Goal: Task Accomplishment & Management: Manage account settings

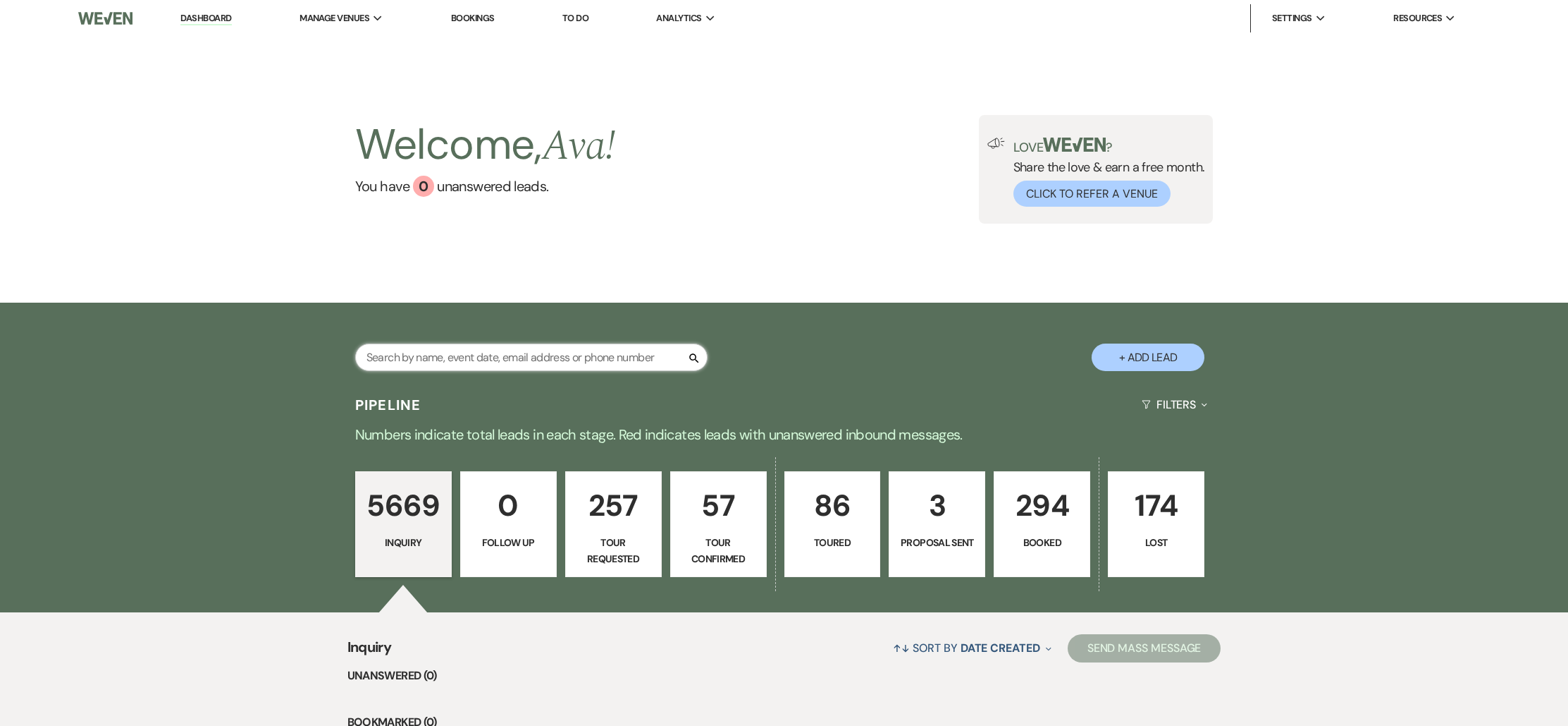
click at [565, 353] on input "text" at bounding box center [532, 357] width 352 height 27
type input "Sep"
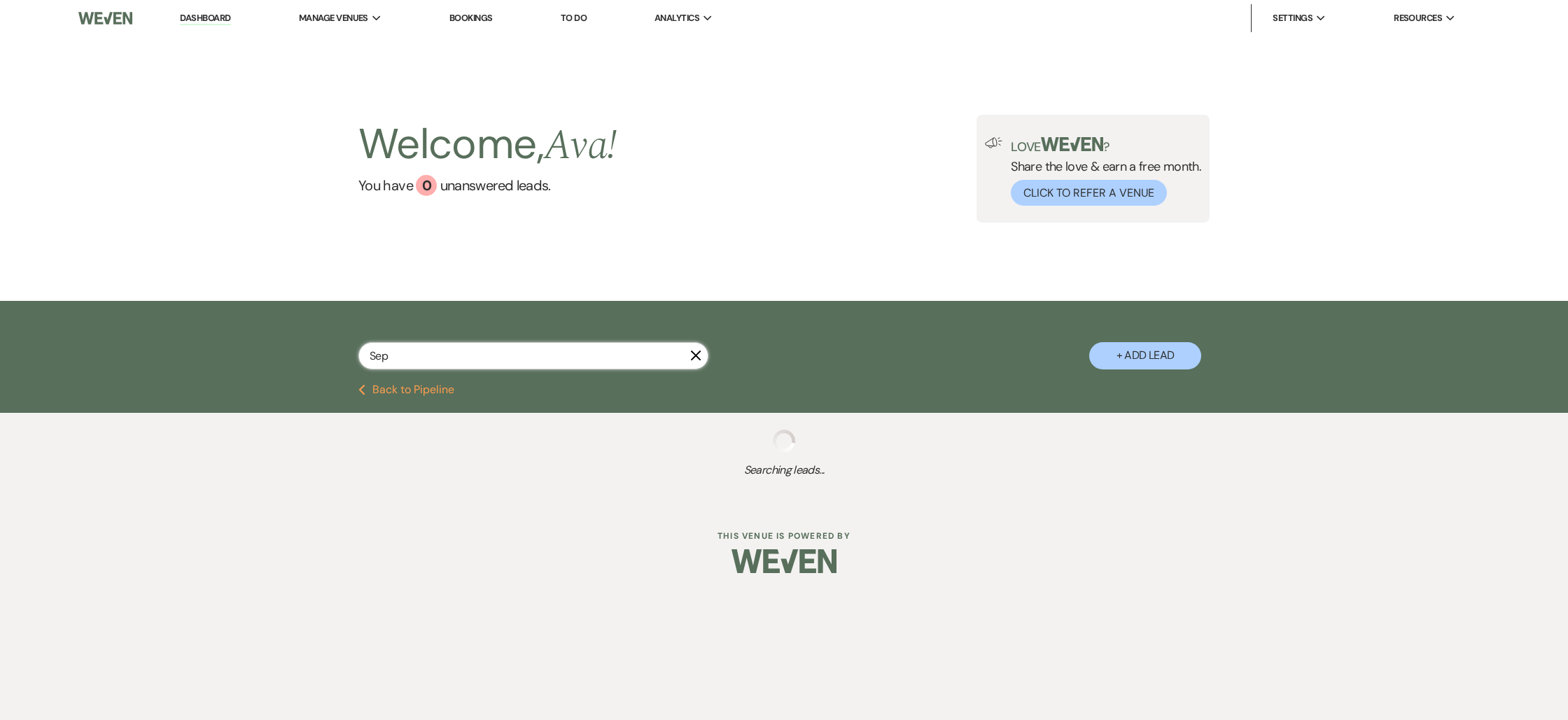
select select "8"
select select "4"
select select "8"
select select "10"
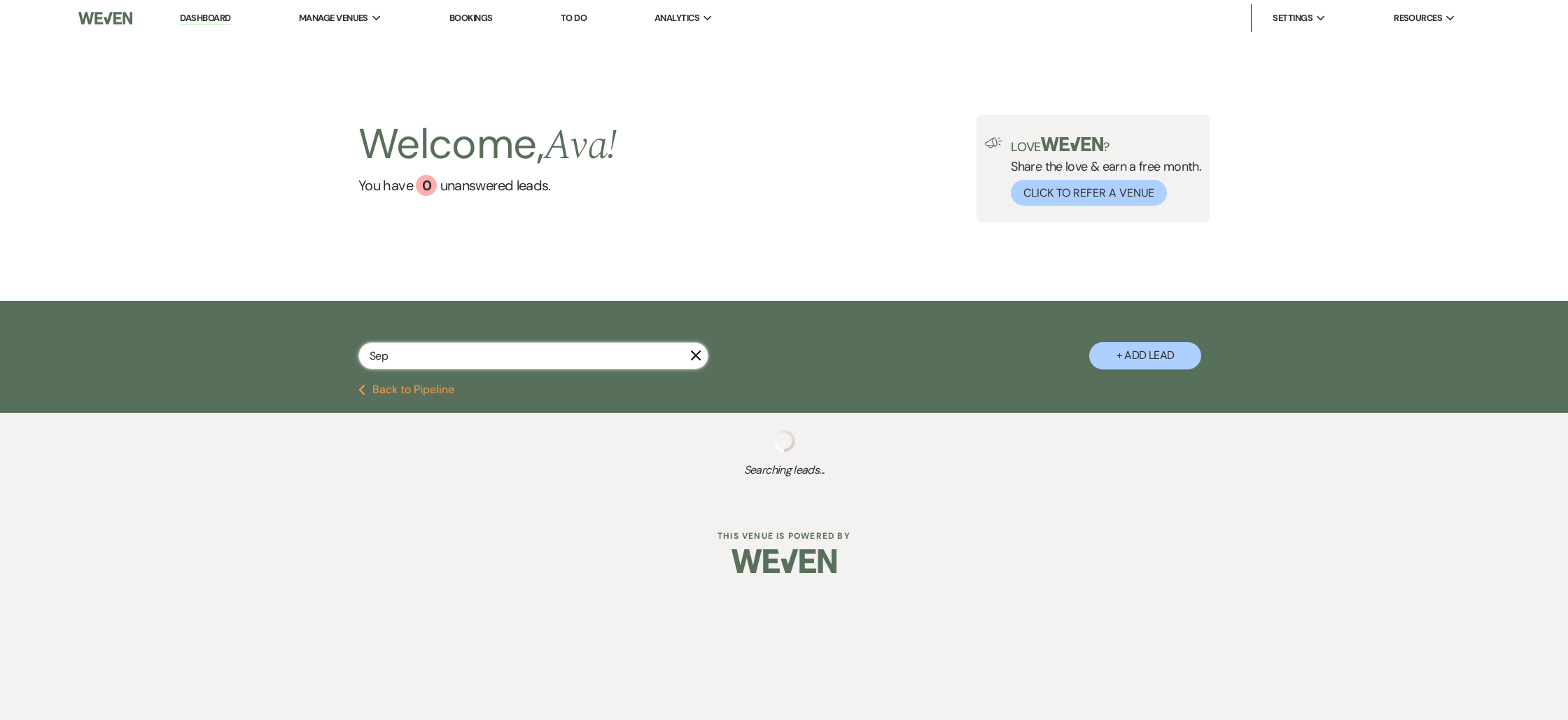
select select "4"
select select "8"
select select "10"
select select "2"
select select "8"
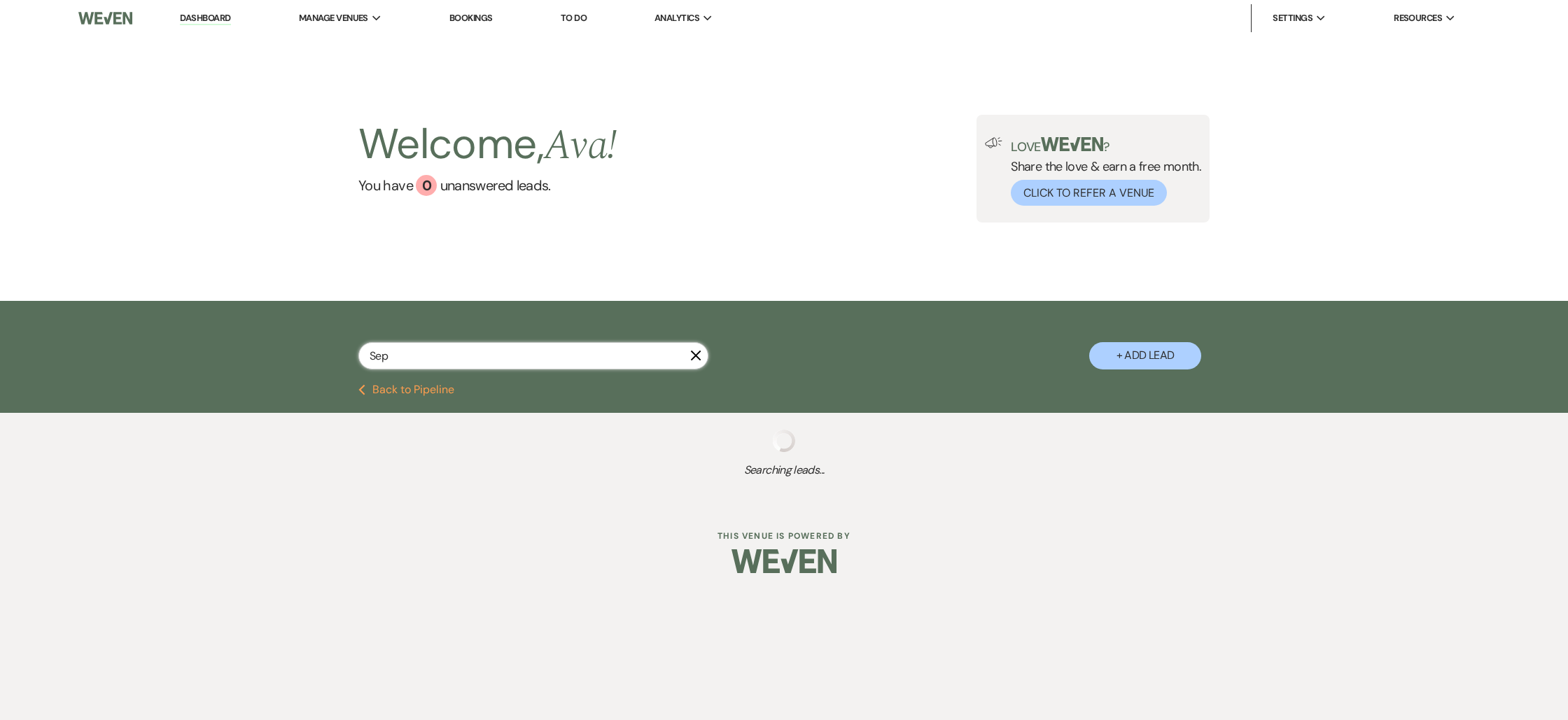
select select "1"
select select "2"
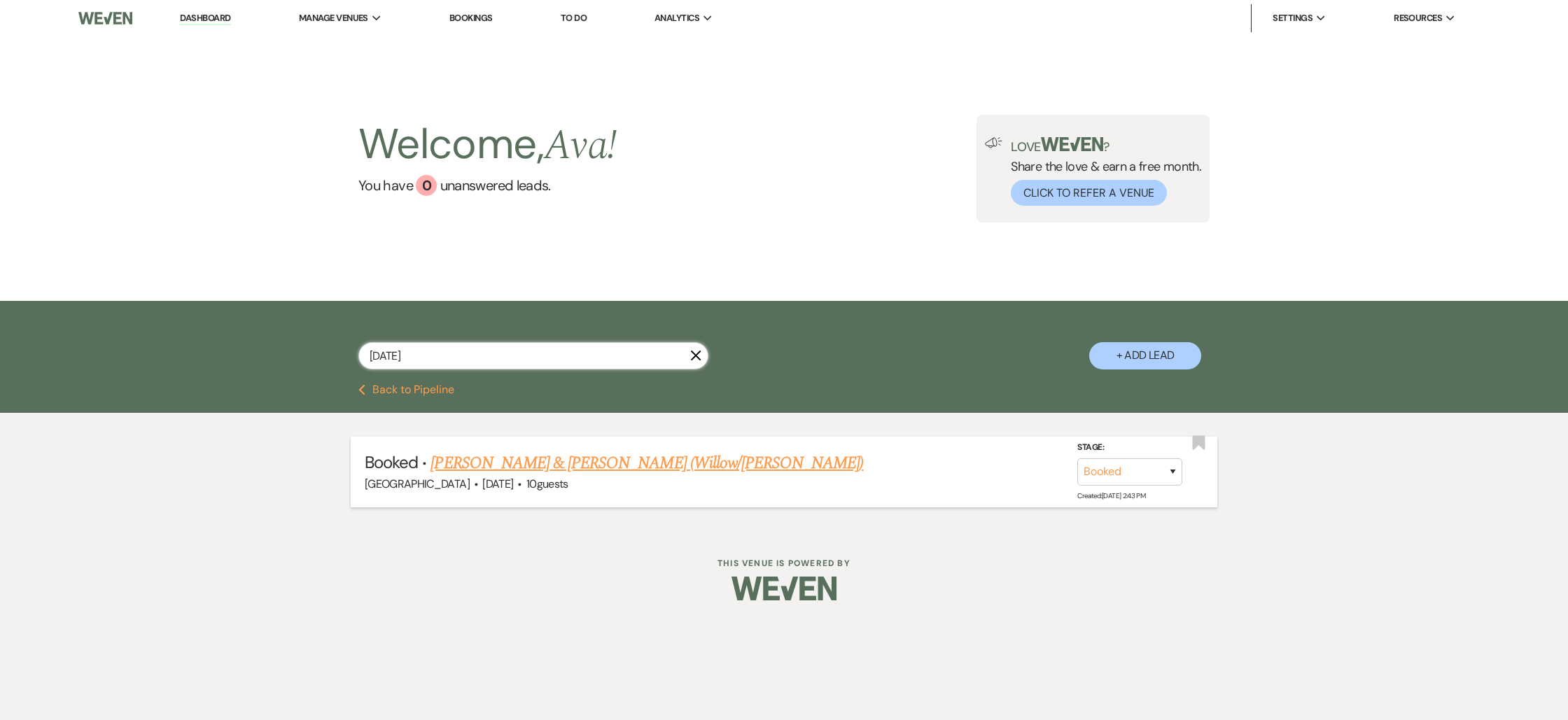
type input "[DATE]"
click at [630, 461] on link "[PERSON_NAME] & [PERSON_NAME] (Willow/[PERSON_NAME])" at bounding box center [646, 463] width 432 height 26
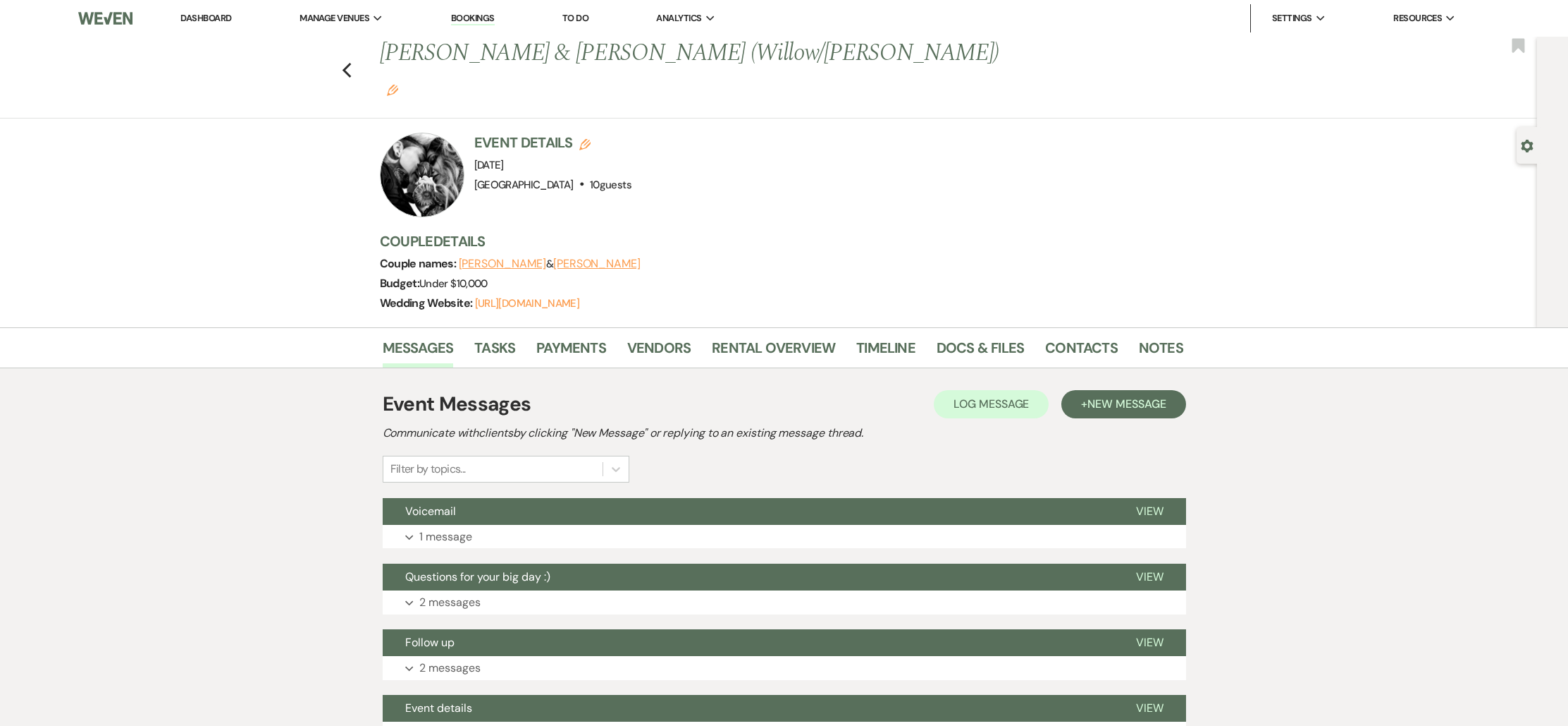
click at [919, 333] on li "Timeline" at bounding box center [897, 350] width 80 height 34
click at [907, 336] on link "Timeline" at bounding box center [887, 352] width 60 height 31
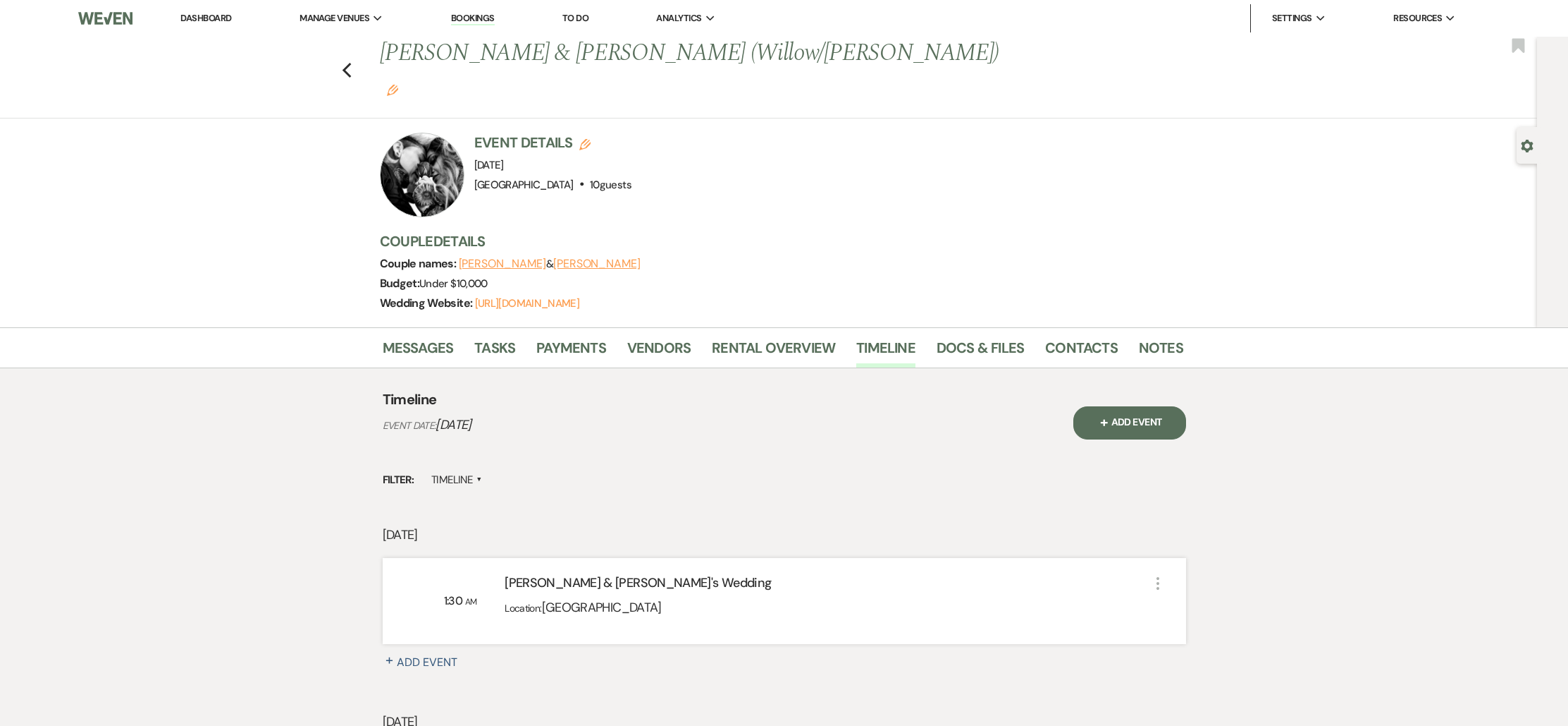
click at [868, 573] on div "[PERSON_NAME] & [PERSON_NAME]'s Wedding" at bounding box center [826, 585] width 644 height 25
click at [615, 573] on div "[PERSON_NAME] & [PERSON_NAME]'s Wedding" at bounding box center [826, 585] width 644 height 25
click at [669, 476] on div "Timeline Event Date: [DATE] + Add Event Filter: Timeline ▲ [DATE] 1:30 AM [PERS…" at bounding box center [784, 653] width 804 height 527
click at [452, 333] on li "Messages" at bounding box center [429, 350] width 93 height 34
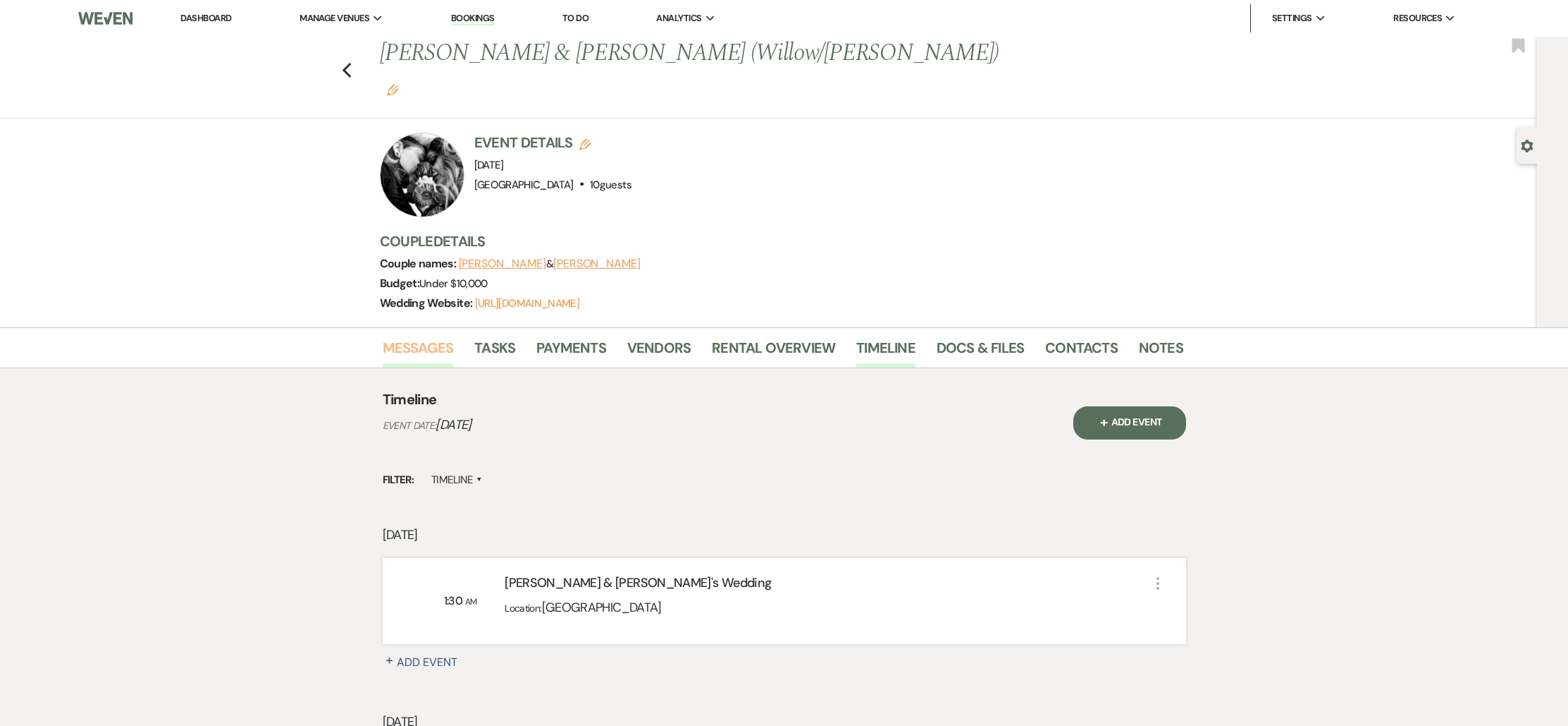
click at [442, 336] on link "Messages" at bounding box center [418, 352] width 71 height 31
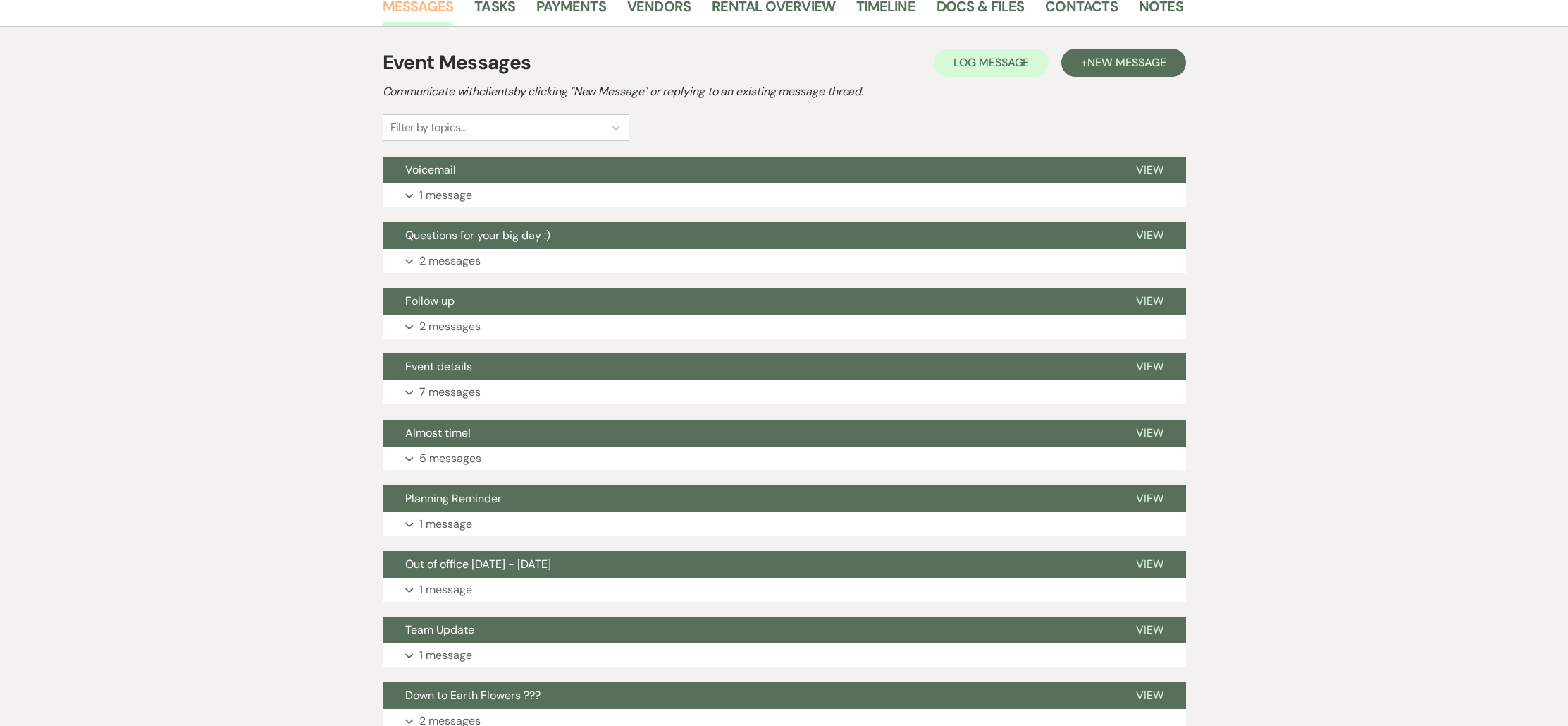
scroll to position [342, 0]
click at [418, 248] on button "Expand 2 messages" at bounding box center [784, 260] width 804 height 24
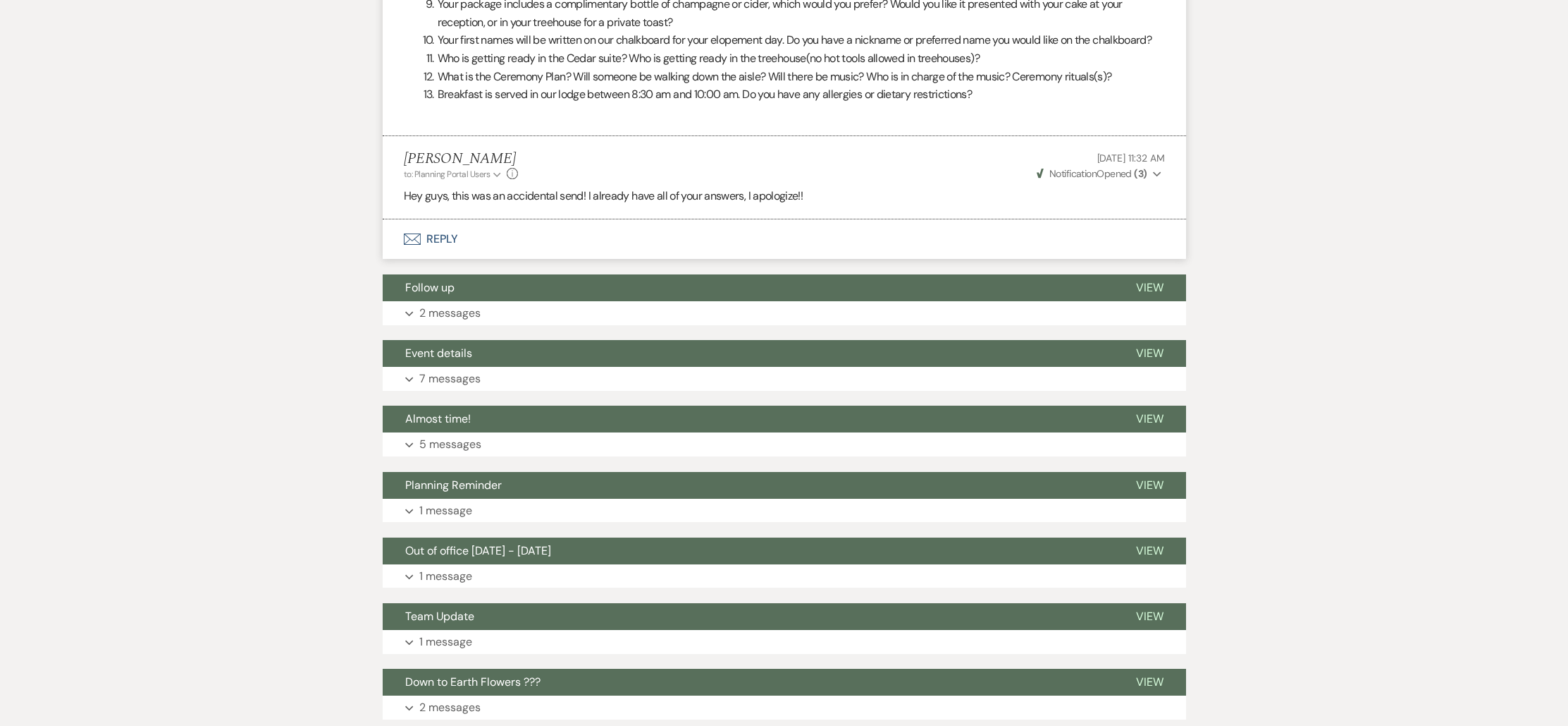
scroll to position [981, 0]
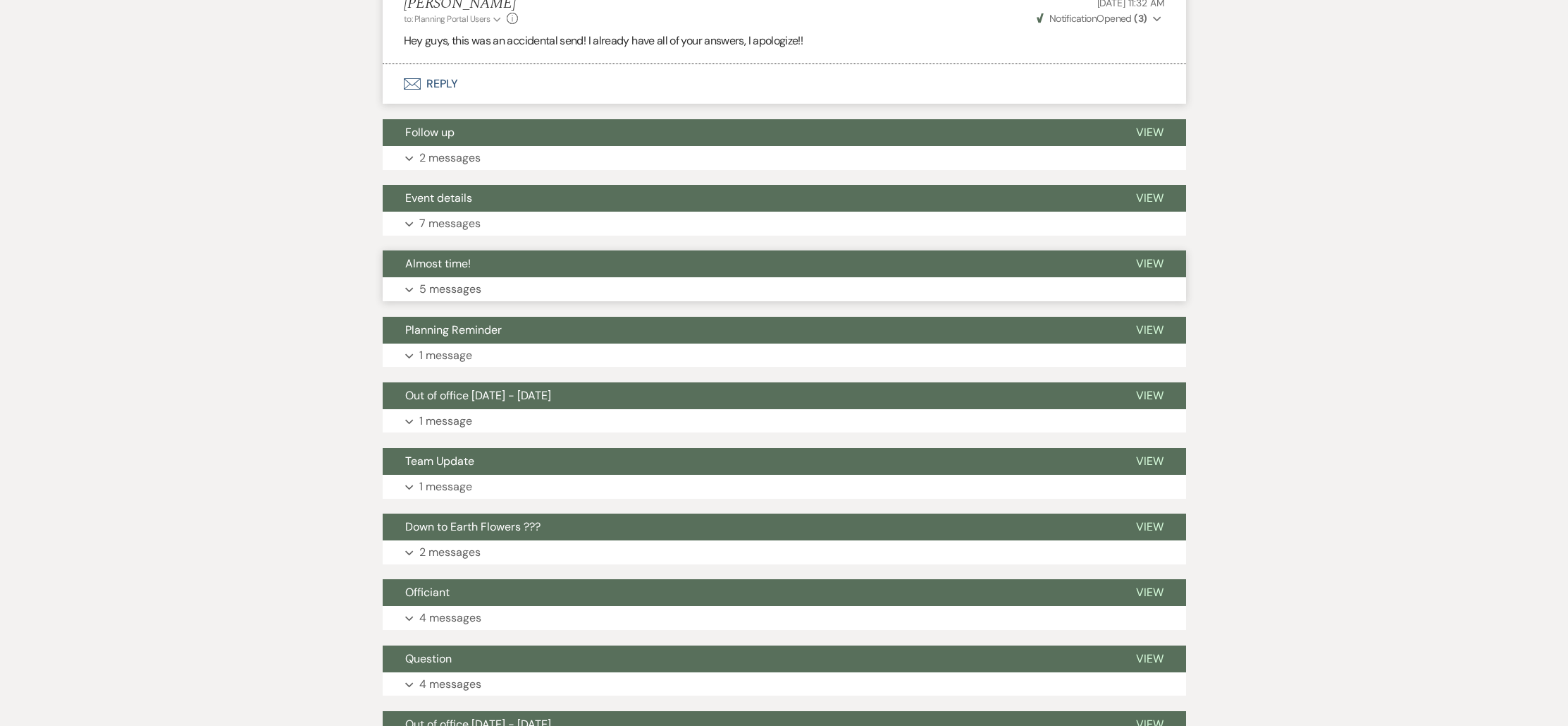
click at [413, 277] on button "Expand 5 messages" at bounding box center [784, 289] width 804 height 24
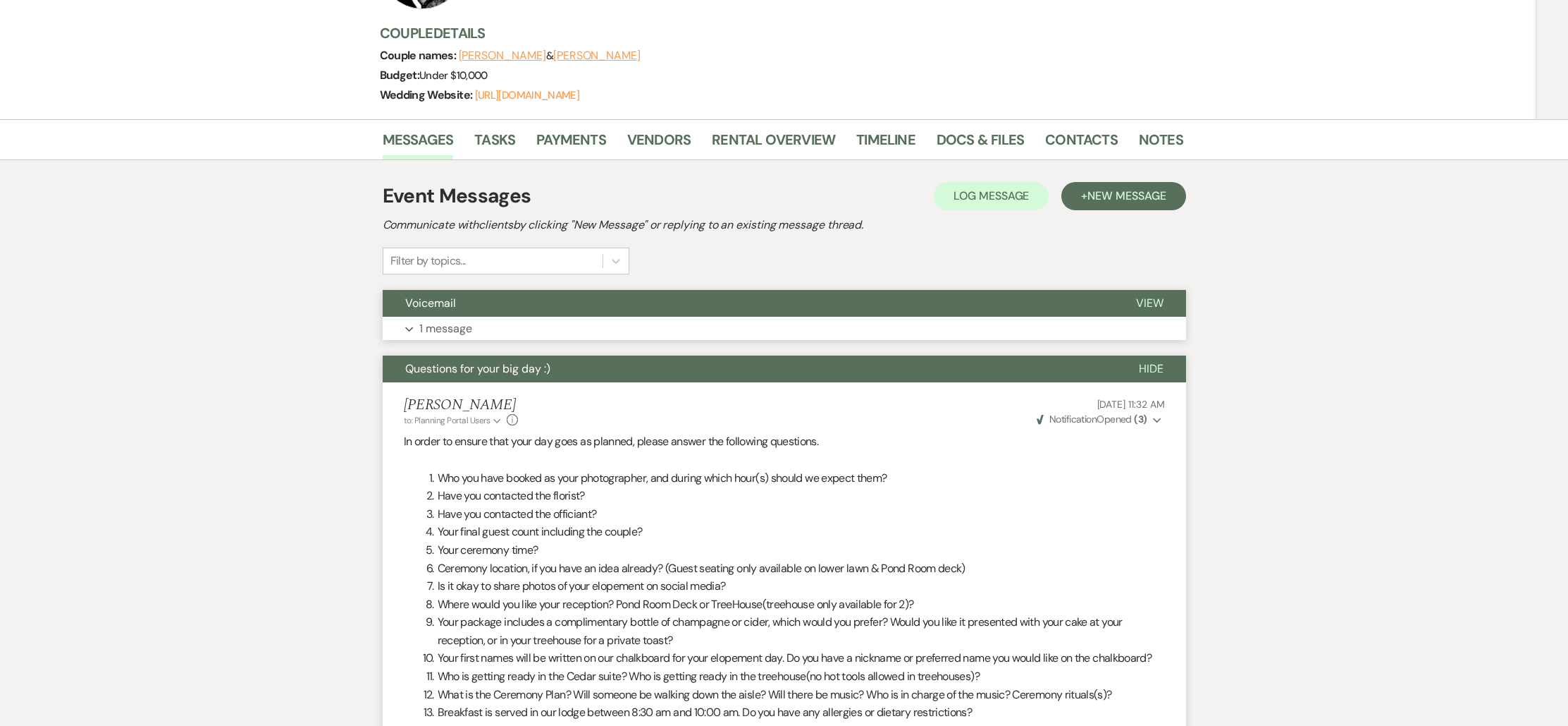
scroll to position [208, 0]
click at [500, 316] on button "Expand 1 message" at bounding box center [784, 328] width 804 height 24
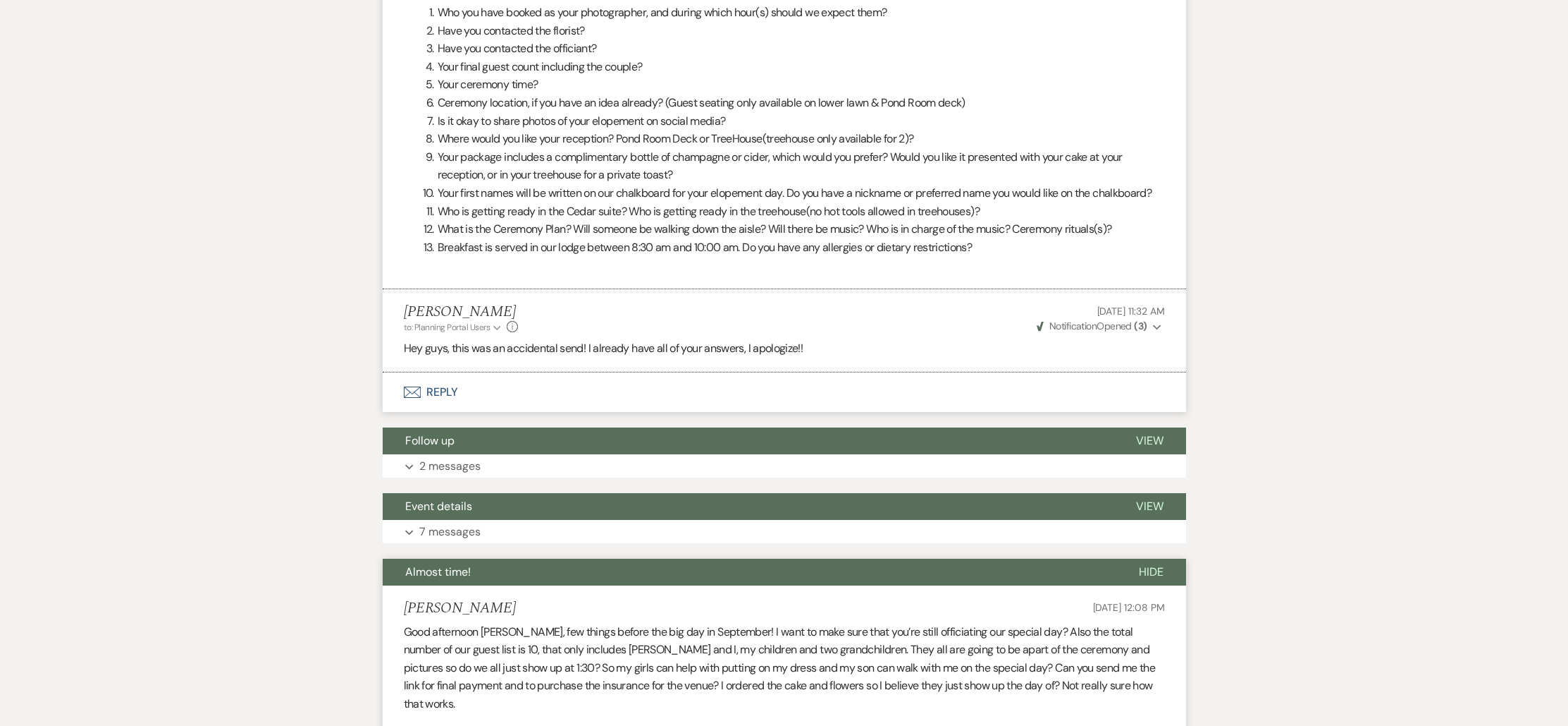
scroll to position [898, 0]
click at [739, 454] on button "Expand 2 messages" at bounding box center [784, 466] width 804 height 24
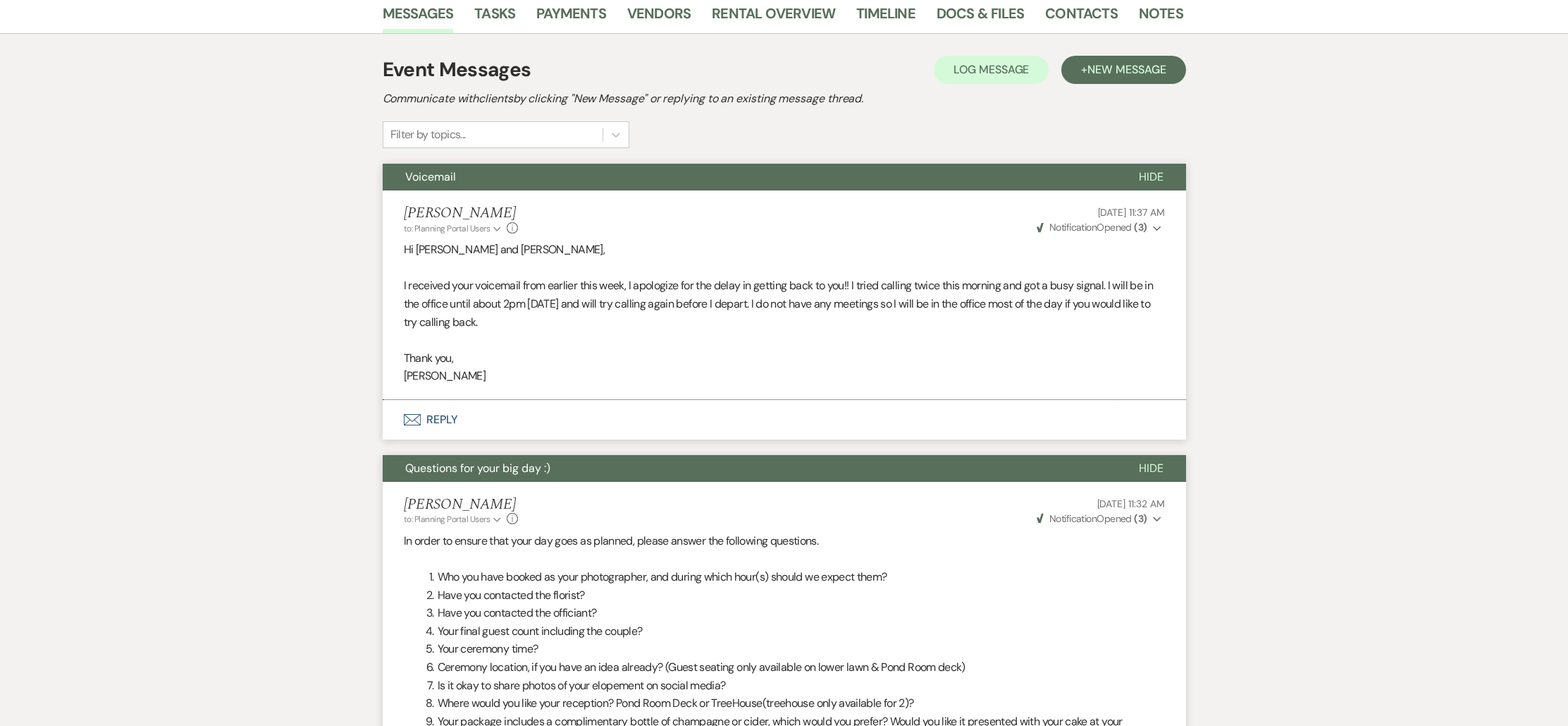
scroll to position [0, 0]
